Goal: Task Accomplishment & Management: Use online tool/utility

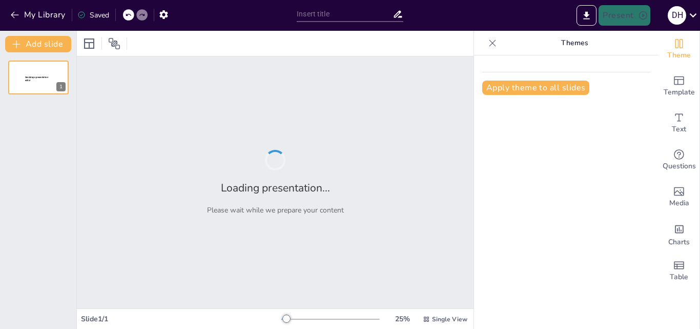
type input "Prevención de la Violencia Escolar: La Importancia del Apoyo Familiar"
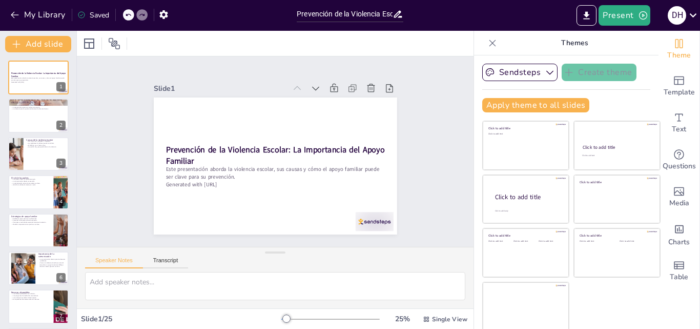
checkbox input "true"
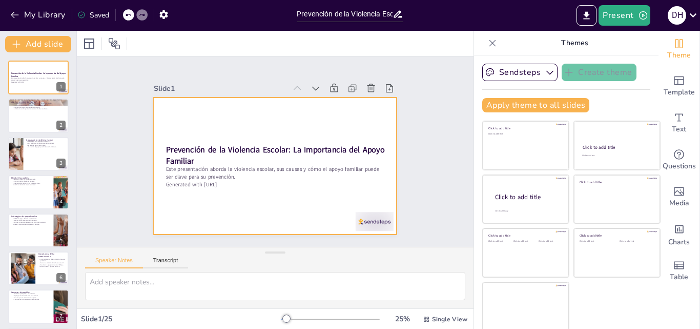
checkbox input "true"
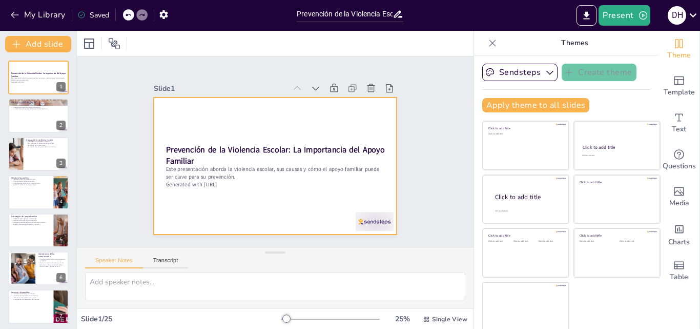
checkbox input "true"
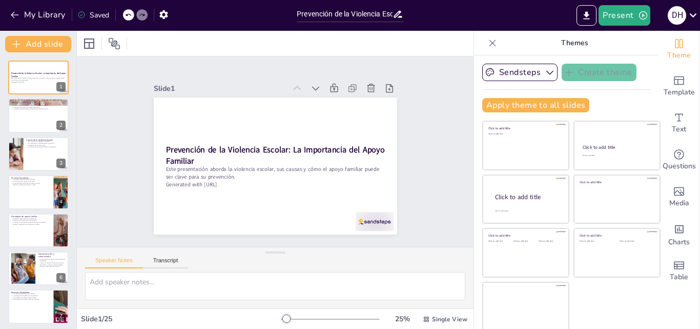
checkbox input "true"
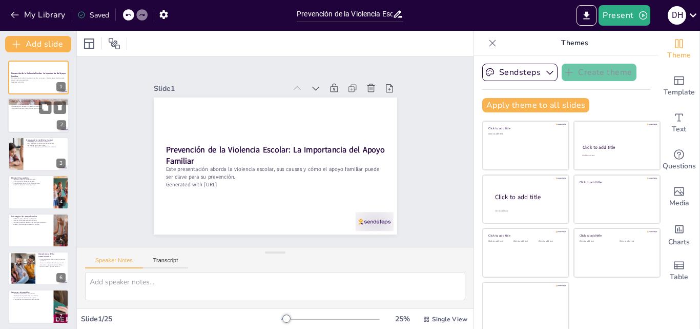
checkbox input "true"
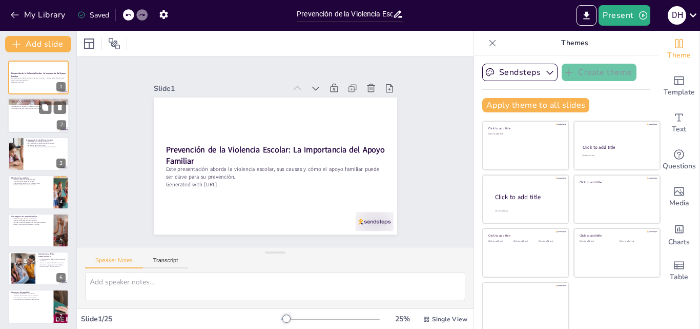
click at [15, 118] on div at bounding box center [39, 115] width 62 height 35
checkbox input "true"
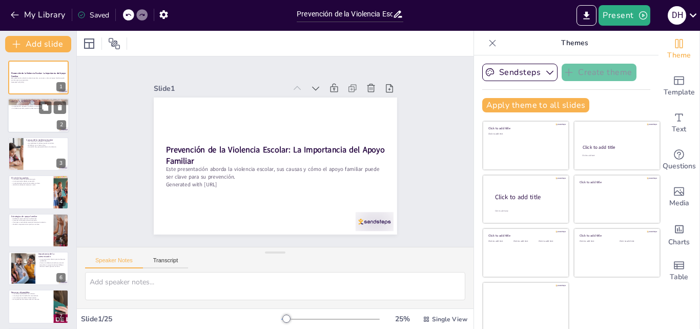
checkbox input "true"
type textarea "La violencia escolar se define como cualquier agresión que ocurre en el ámbito …"
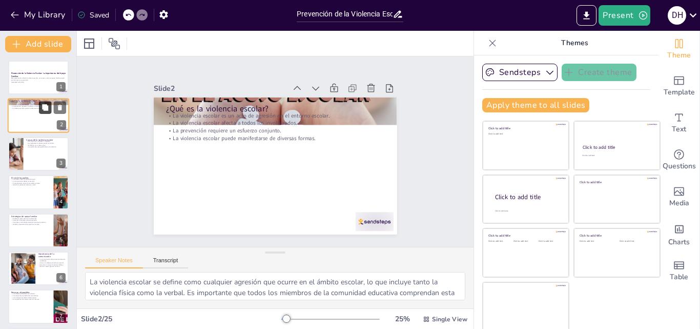
checkbox input "true"
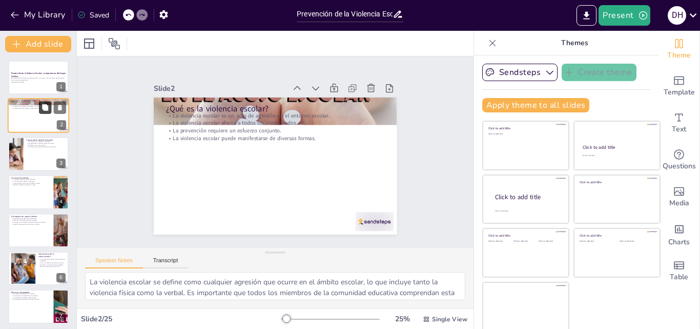
checkbox input "true"
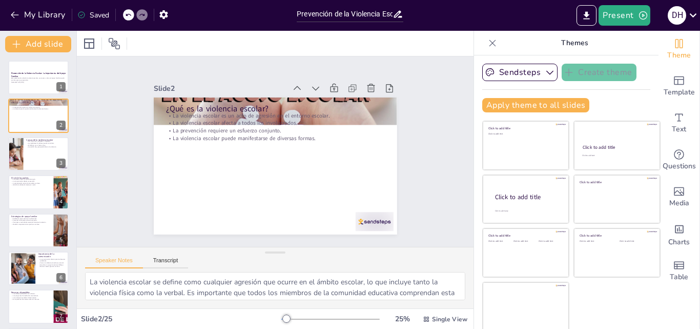
checkbox input "true"
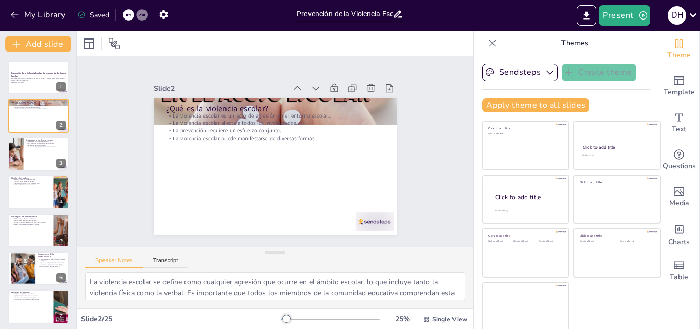
checkbox input "true"
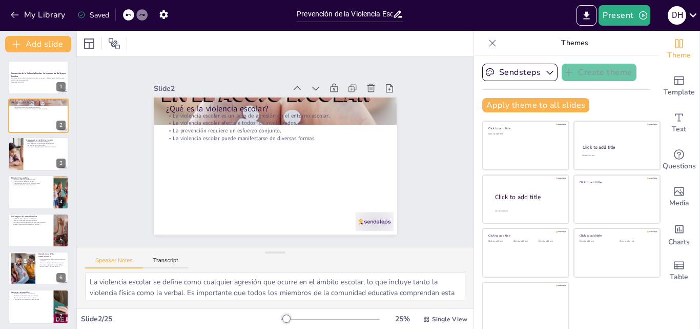
checkbox input "true"
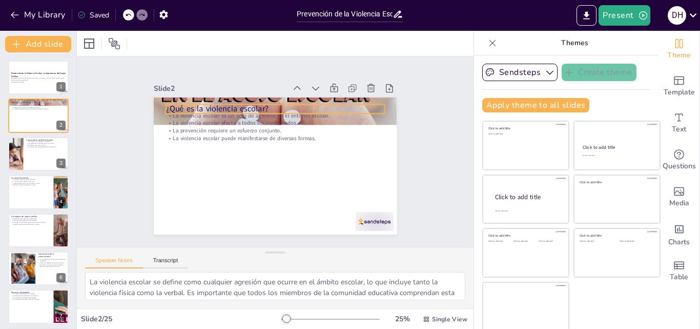
checkbox input "true"
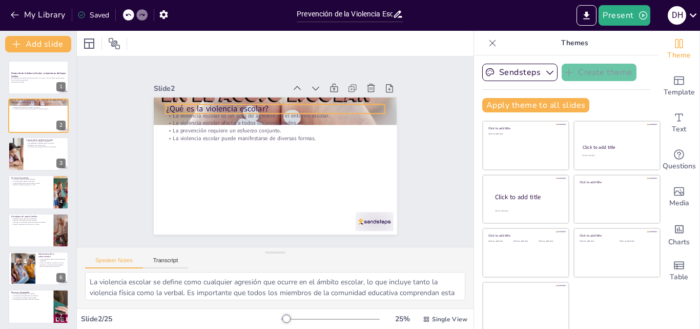
checkbox input "true"
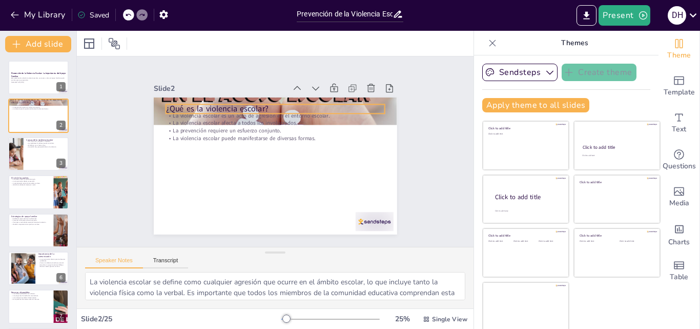
checkbox input "true"
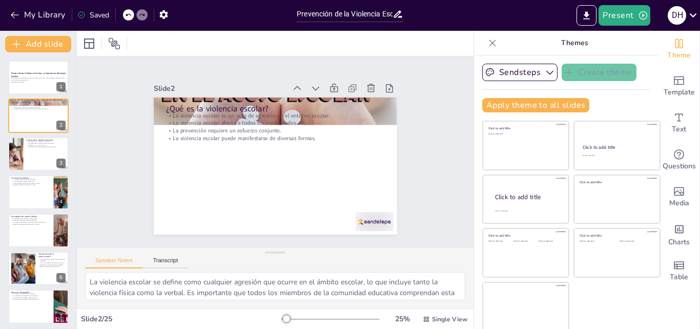
click at [488, 44] on icon at bounding box center [493, 43] width 10 height 10
checkbox input "true"
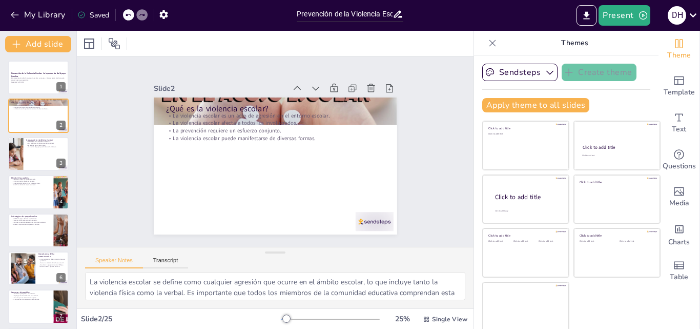
checkbox input "true"
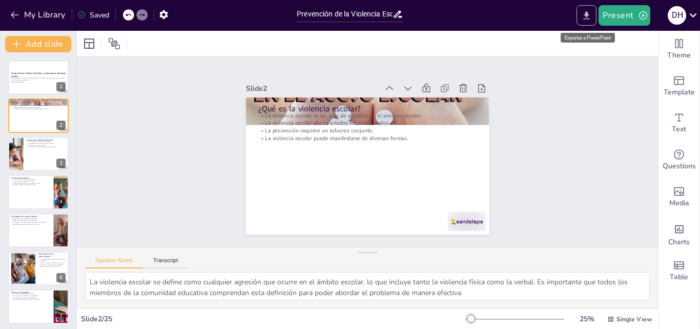
click at [590, 12] on icon "Export to PowerPoint" at bounding box center [587, 15] width 11 height 11
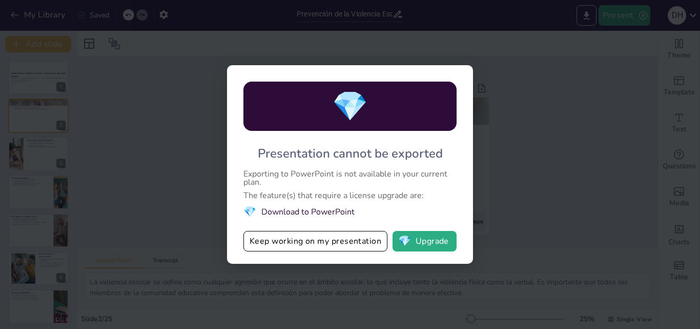
click at [595, 103] on div "💎 Presentation cannot be exported Exporting to PowerPoint is not available in y…" at bounding box center [350, 164] width 700 height 329
checkbox input "true"
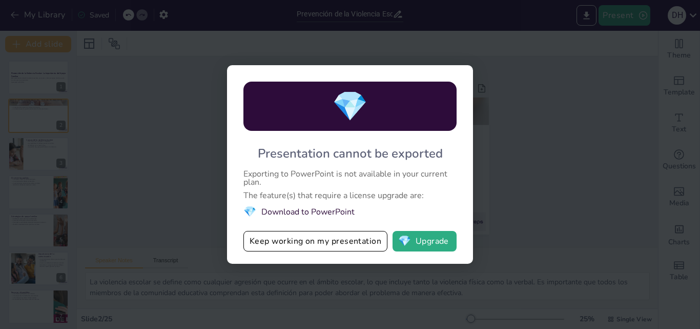
checkbox input "true"
click at [520, 174] on div "💎 Presentation cannot be exported Exporting to PowerPoint is not available in y…" at bounding box center [350, 164] width 700 height 329
drag, startPoint x: 465, startPoint y: 183, endPoint x: 423, endPoint y: 230, distance: 62.8
click at [446, 204] on div "💎 Presentation cannot be exported Exporting to PowerPoint is not available in y…" at bounding box center [350, 164] width 246 height 198
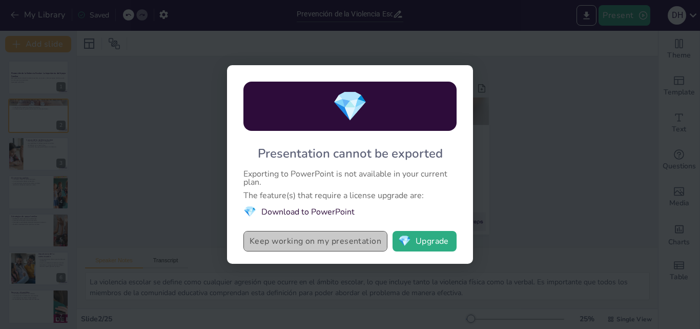
click at [355, 244] on button "Keep working on my presentation" at bounding box center [316, 241] width 144 height 21
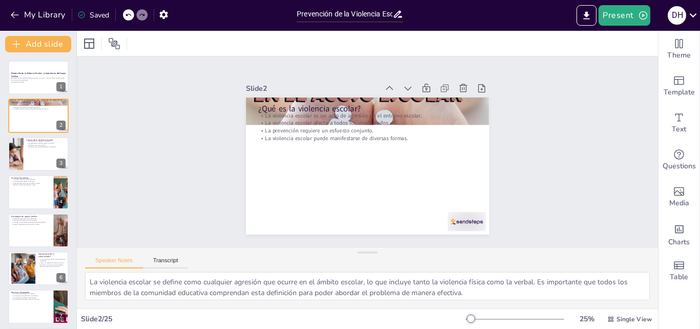
checkbox input "true"
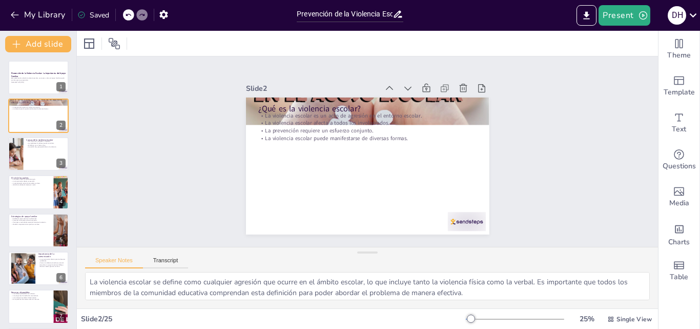
checkbox input "true"
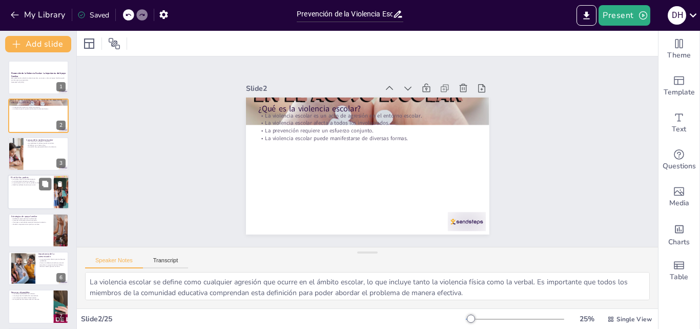
checkbox input "true"
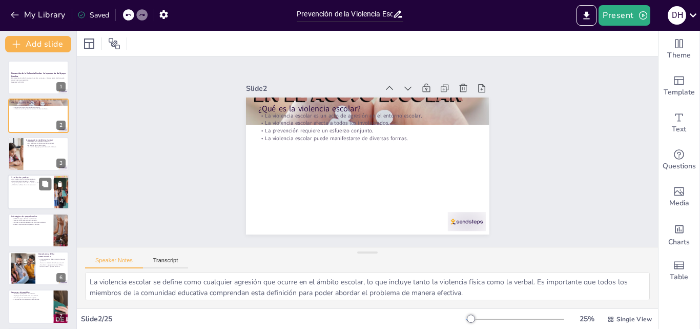
checkbox input "true"
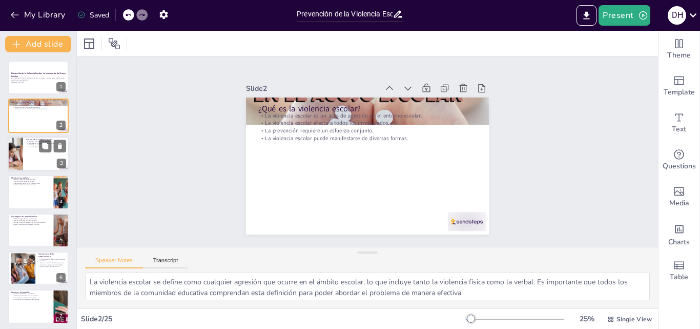
checkbox input "true"
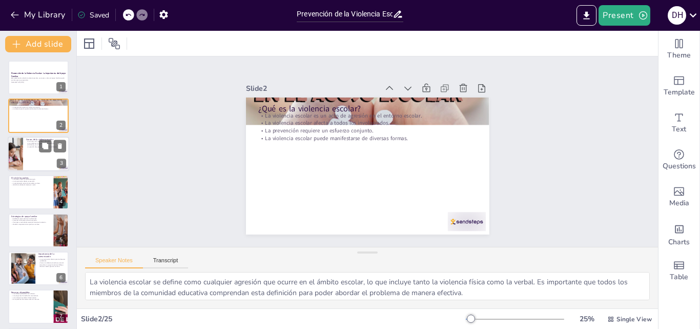
checkbox input "true"
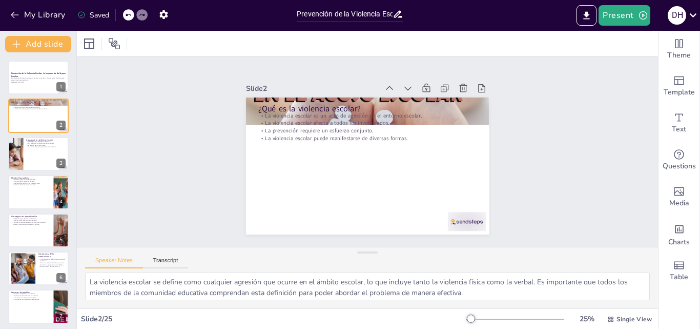
checkbox input "true"
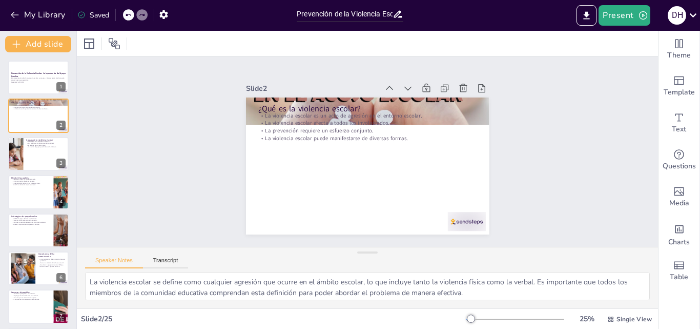
checkbox input "true"
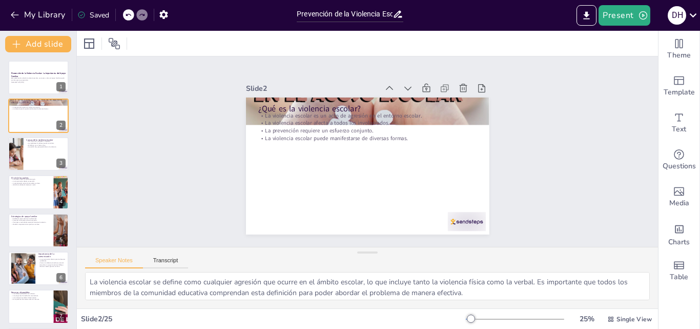
checkbox input "true"
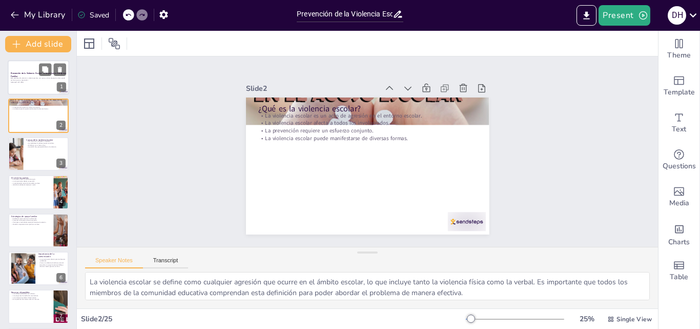
checkbox input "true"
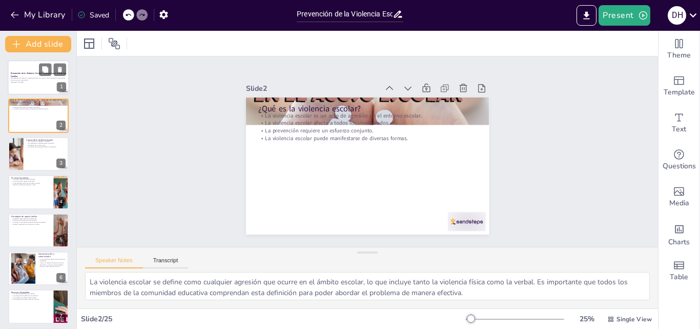
checkbox input "true"
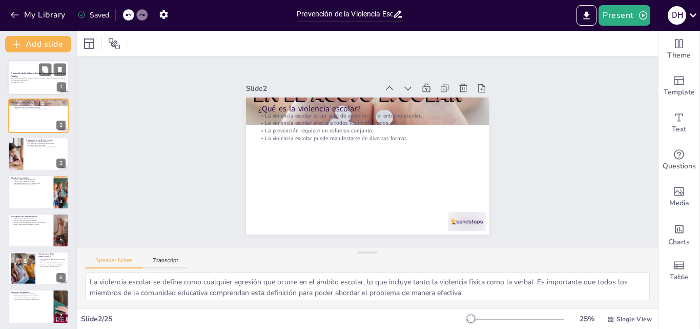
checkbox input "true"
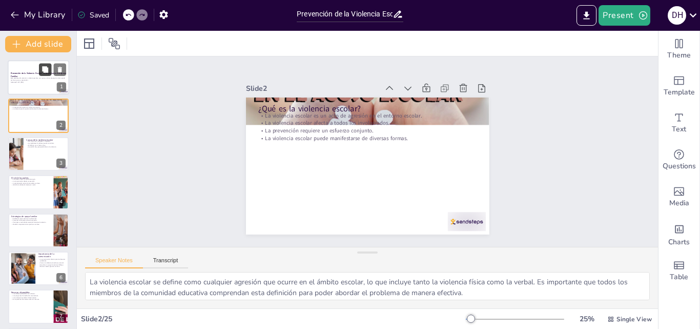
checkbox input "true"
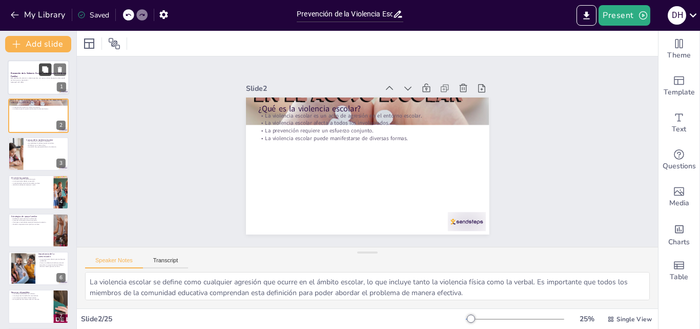
checkbox input "true"
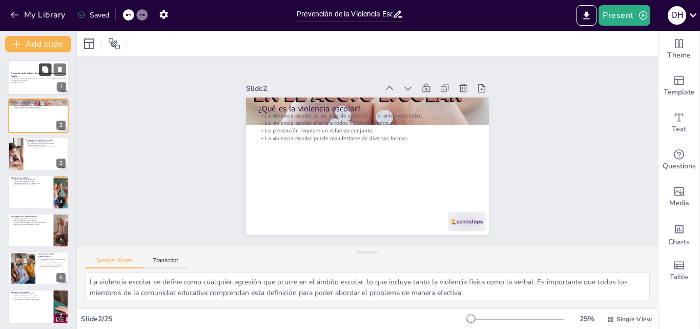
click at [44, 73] on icon at bounding box center [45, 69] width 7 height 7
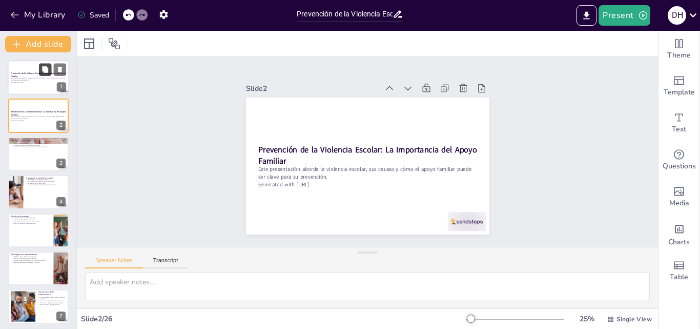
checkbox input "true"
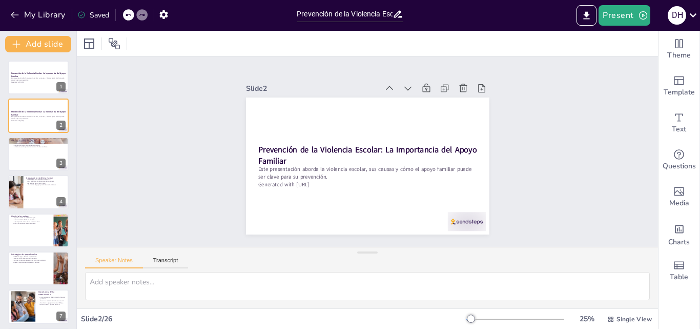
checkbox input "true"
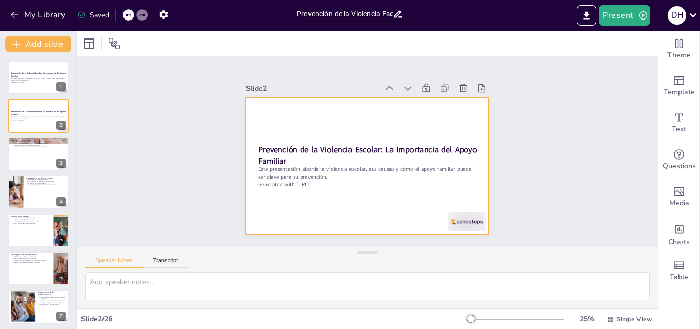
checkbox input "true"
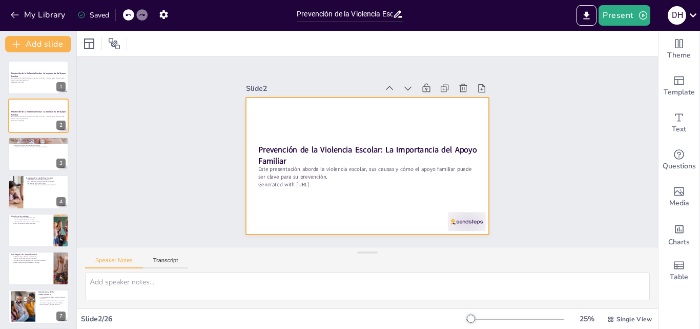
checkbox input "true"
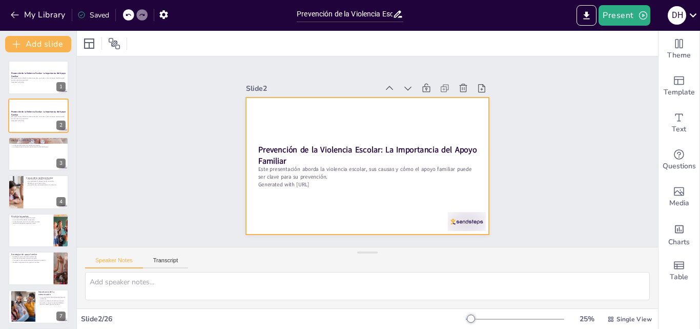
checkbox input "true"
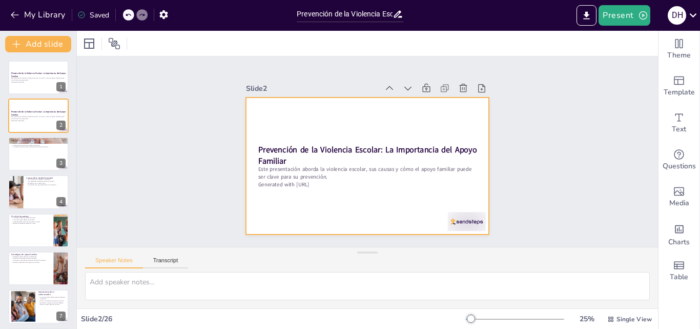
checkbox input "true"
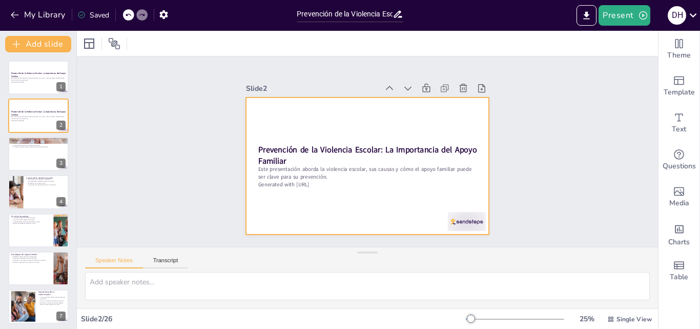
checkbox input "true"
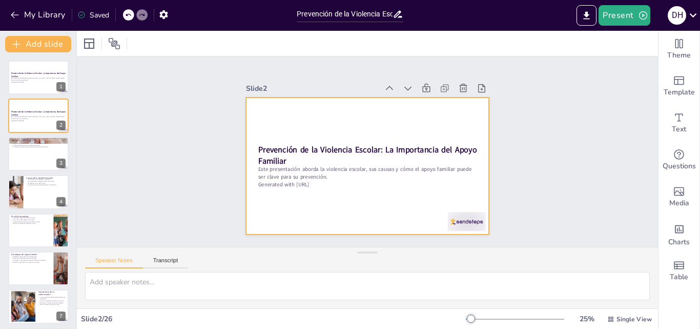
checkbox input "true"
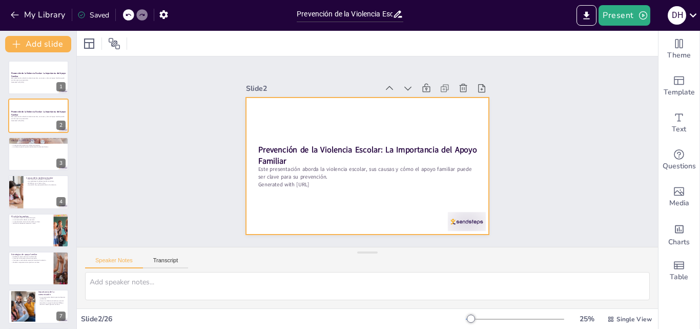
checkbox input "true"
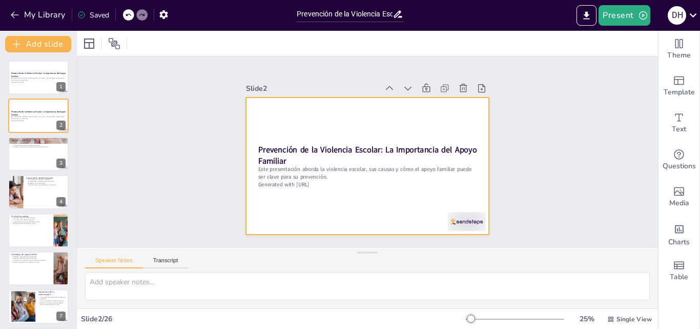
checkbox input "true"
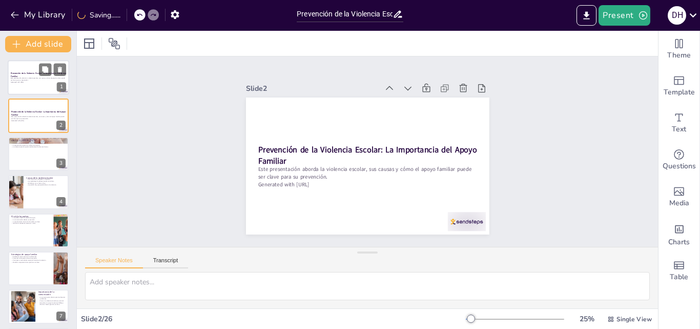
click at [38, 81] on div "Este presentación aborda la violencia escolar, sus causas y cómo el apoyo famil…" at bounding box center [38, 80] width 55 height 6
click at [38, 81] on p "Generated with [URL]" at bounding box center [38, 82] width 55 height 2
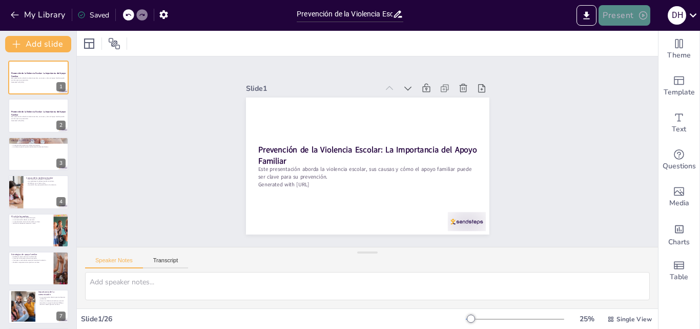
click at [633, 15] on button "Present" at bounding box center [624, 15] width 51 height 21
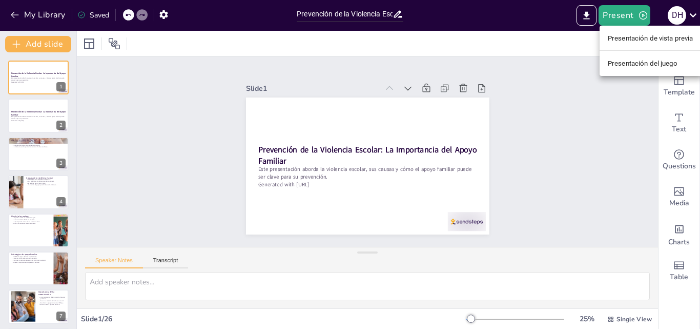
click at [591, 18] on div at bounding box center [350, 164] width 700 height 329
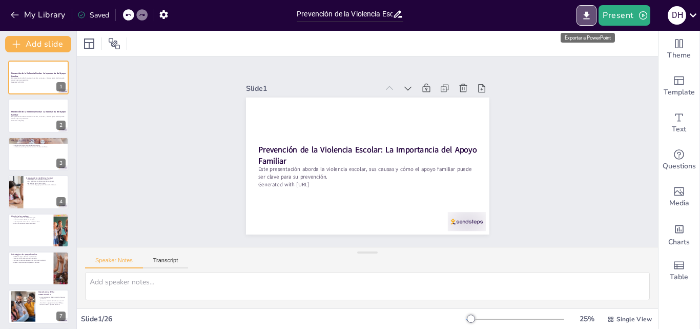
click at [590, 18] on icon "Export to PowerPoint" at bounding box center [587, 15] width 6 height 8
click at [584, 17] on icon "Export to PowerPoint" at bounding box center [587, 15] width 11 height 11
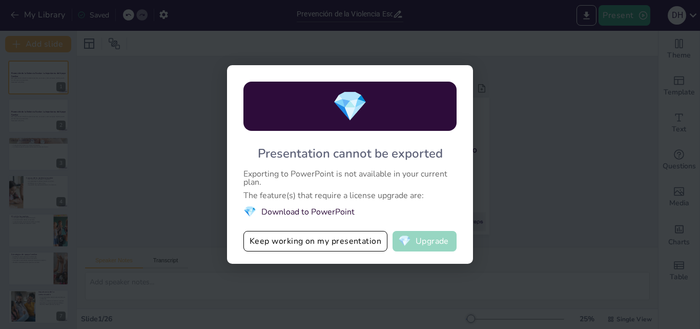
click at [435, 242] on button "💎 Upgrade" at bounding box center [425, 241] width 64 height 21
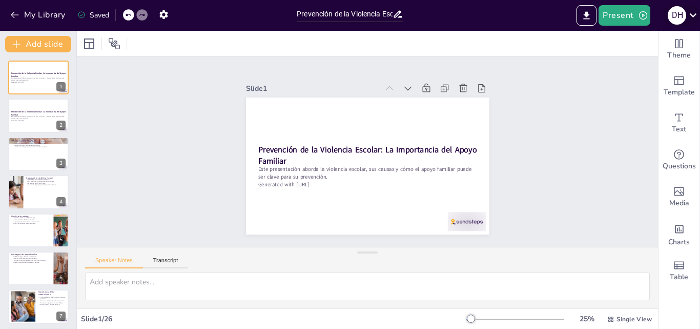
click at [695, 11] on icon at bounding box center [694, 15] width 14 height 14
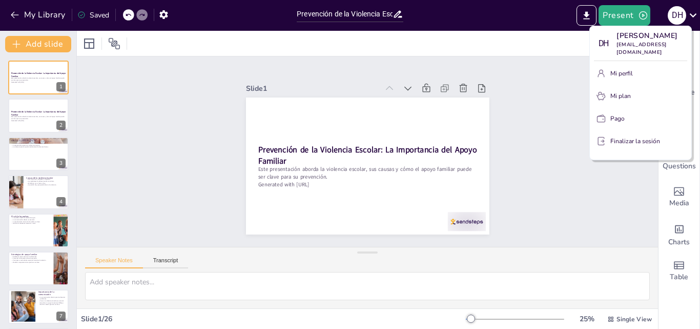
click at [568, 141] on div at bounding box center [350, 164] width 700 height 329
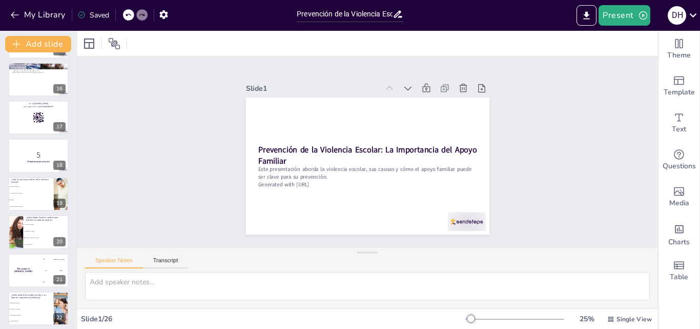
scroll to position [159, 0]
